Goal: Information Seeking & Learning: Learn about a topic

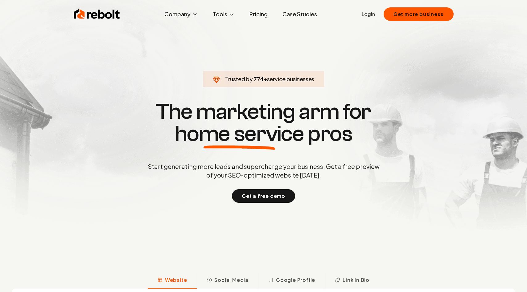
click at [253, 15] on link "Pricing" at bounding box center [258, 14] width 28 height 12
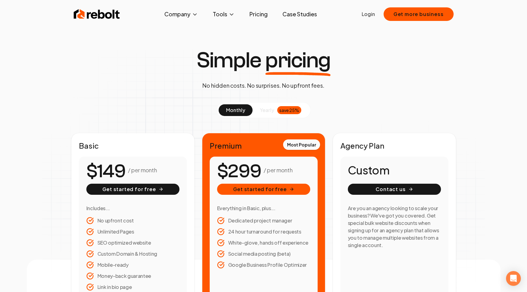
click at [79, 83] on div "Simple pricing No hidden costs. No surprises. No upfront fees. monthly yearly s…" at bounding box center [263, 177] width 473 height 257
click at [48, 121] on div "Simple pricing No hidden costs. No surprises. No upfront fees. monthly yearly s…" at bounding box center [263, 177] width 473 height 257
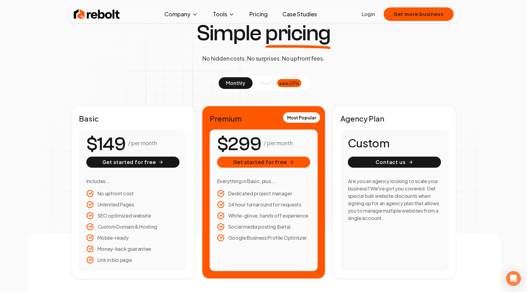
scroll to position [25, 0]
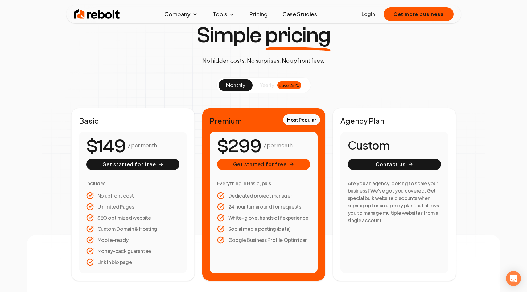
click at [274, 87] on button "yearly save 25%" at bounding box center [280, 85] width 56 height 12
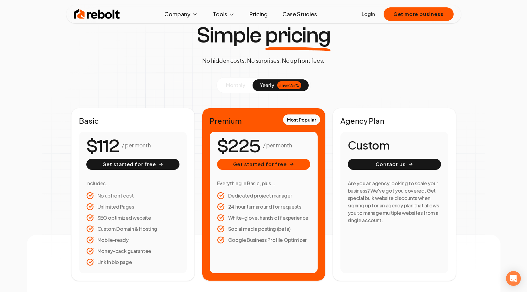
click at [237, 85] on span "monthly" at bounding box center [235, 85] width 19 height 6
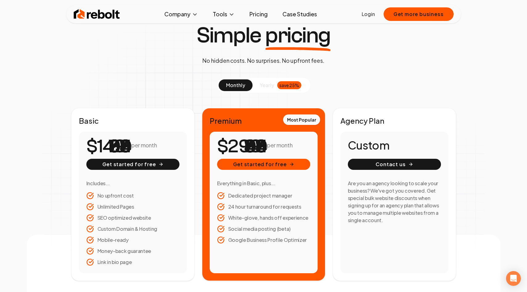
click at [61, 125] on div "Simple pricing No hidden costs. No surprises. No upfront fees. monthly yearly s…" at bounding box center [263, 152] width 473 height 257
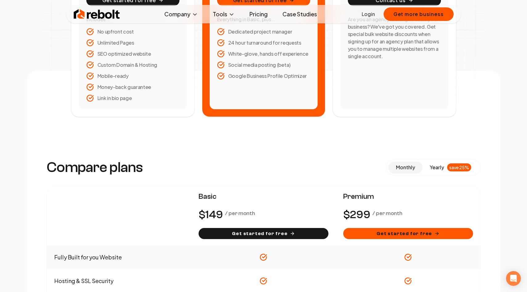
scroll to position [0, 0]
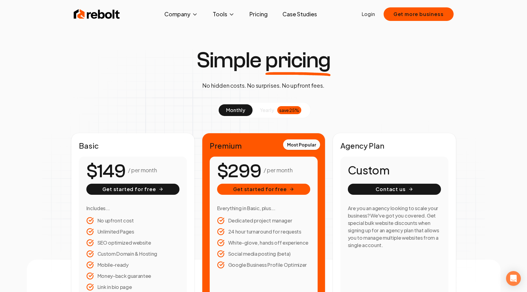
click at [104, 13] on img at bounding box center [97, 14] width 46 height 12
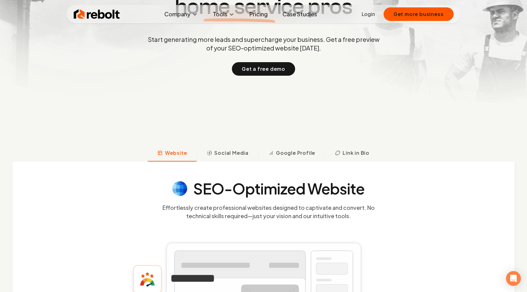
scroll to position [128, 0]
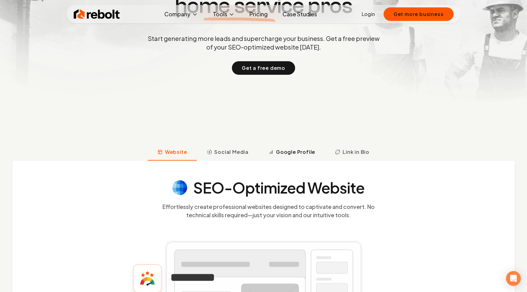
click at [291, 154] on span "Google Profile" at bounding box center [295, 152] width 39 height 7
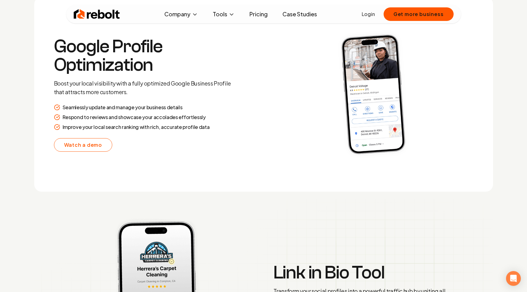
scroll to position [1248, 0]
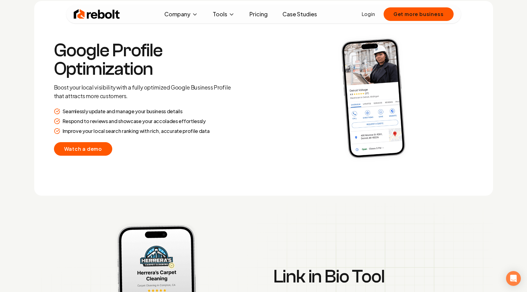
click at [87, 151] on link "Watch a demo" at bounding box center [83, 149] width 59 height 14
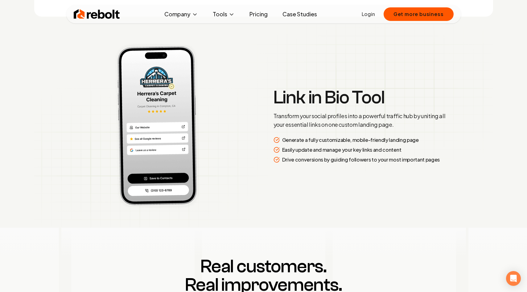
click at [57, 157] on img at bounding box center [154, 126] width 208 height 175
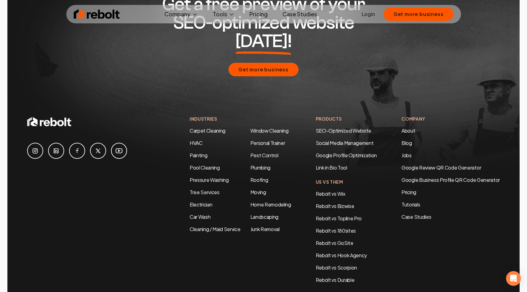
scroll to position [2982, 0]
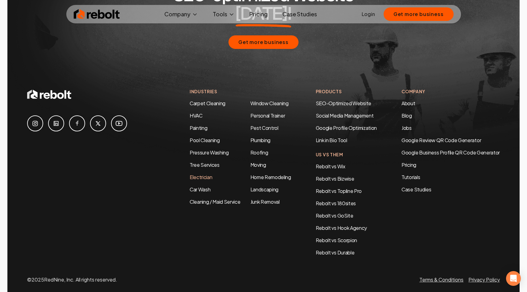
click at [196, 174] on link "Electrician" at bounding box center [200, 177] width 22 height 6
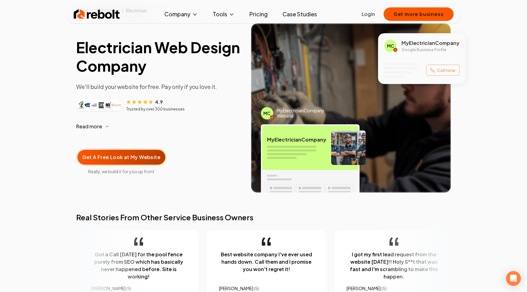
scroll to position [28, 0]
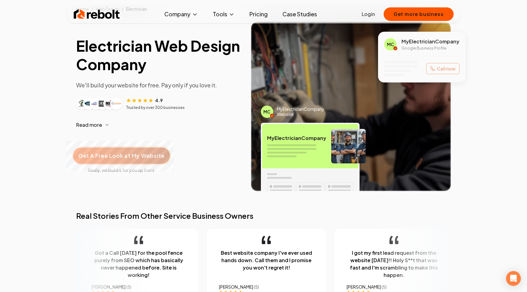
click at [128, 157] on span "Get A Free Look at My Website" at bounding box center [121, 156] width 86 height 8
click at [42, 152] on section "Electrician Web Design Company We'll build your website for free. Pay only if y…" at bounding box center [263, 111] width 527 height 199
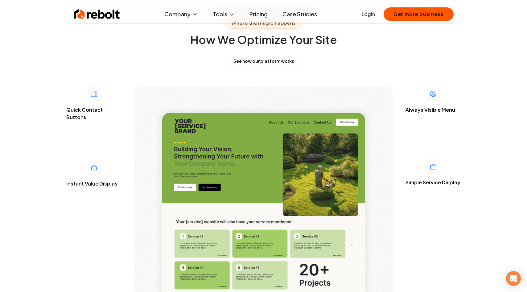
scroll to position [1534, 0]
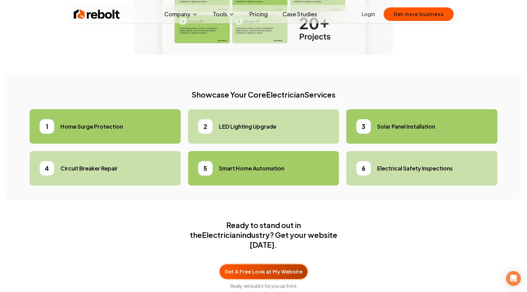
scroll to position [1807, 0]
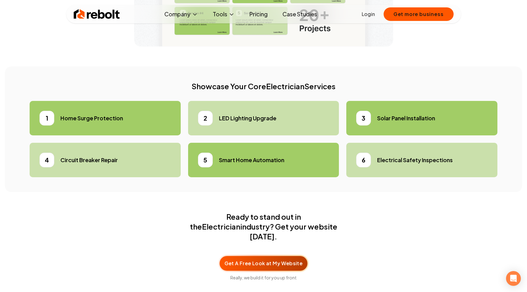
click at [373, 212] on div "Ready to stand out in the Electrician industry? Get your website today. Get A F…" at bounding box center [263, 248] width 517 height 73
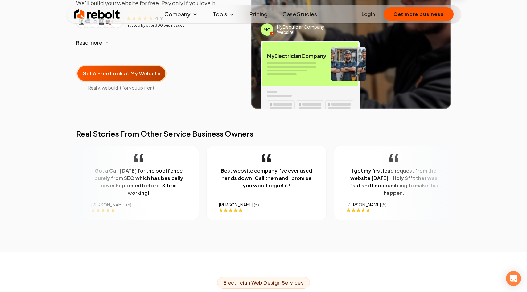
scroll to position [0, 0]
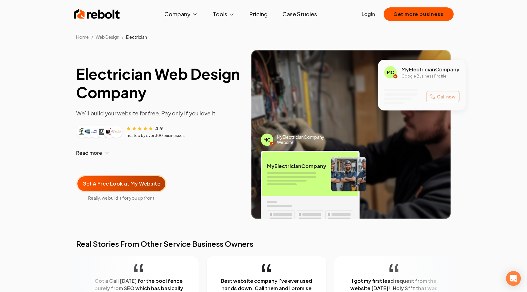
click at [100, 12] on img at bounding box center [97, 14] width 46 height 12
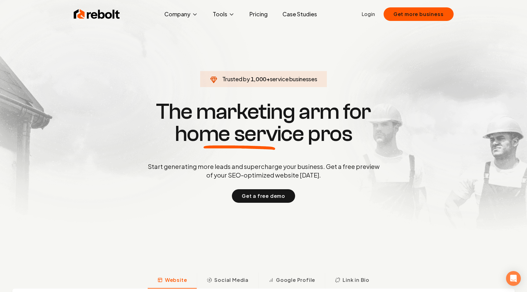
click at [169, 61] on section "Trusted by 1,000 + service businesses The marketing arm for home service pros S…" at bounding box center [264, 151] width 306 height 263
